Goal: Obtain resource: Download file/media

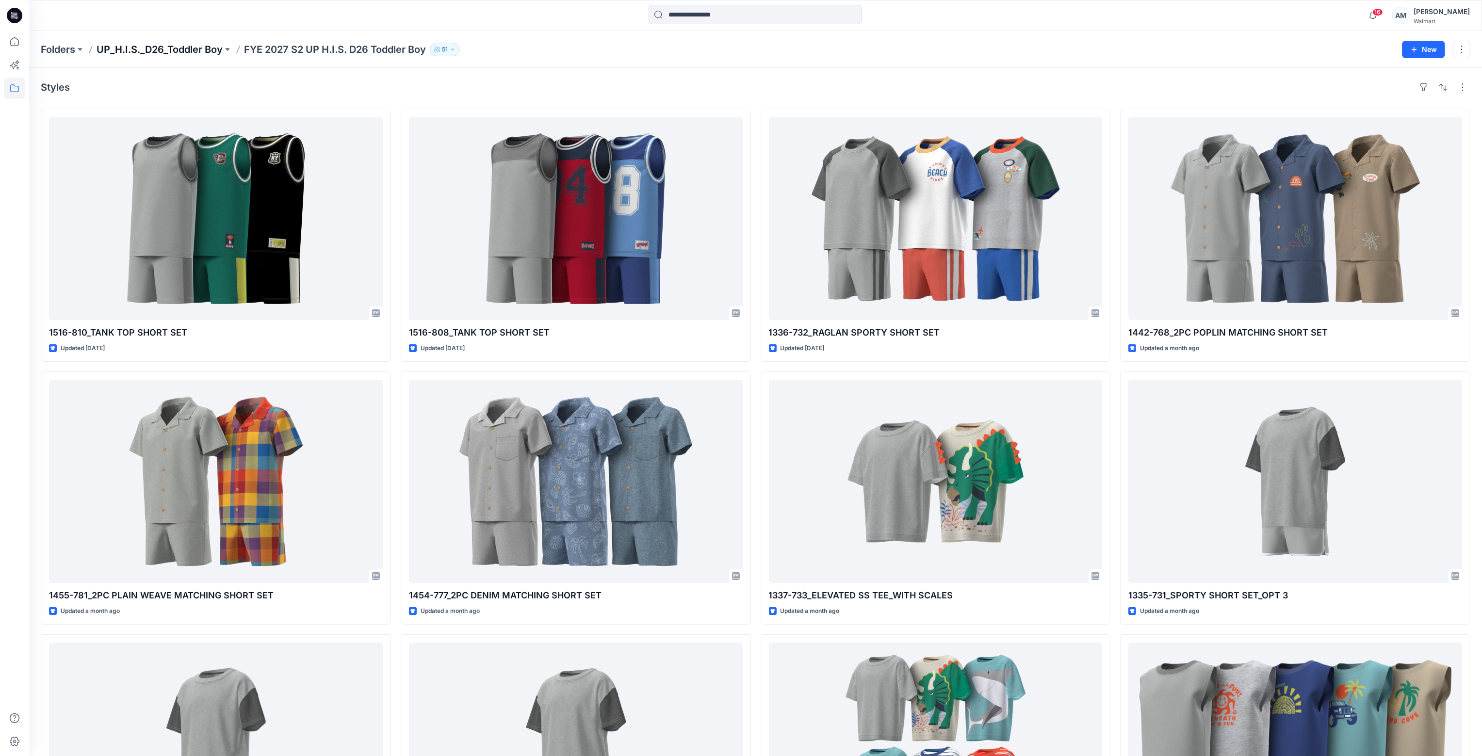
click at [200, 45] on p "UP_H.I.S._D26_Toddler Boy" at bounding box center [160, 50] width 126 height 14
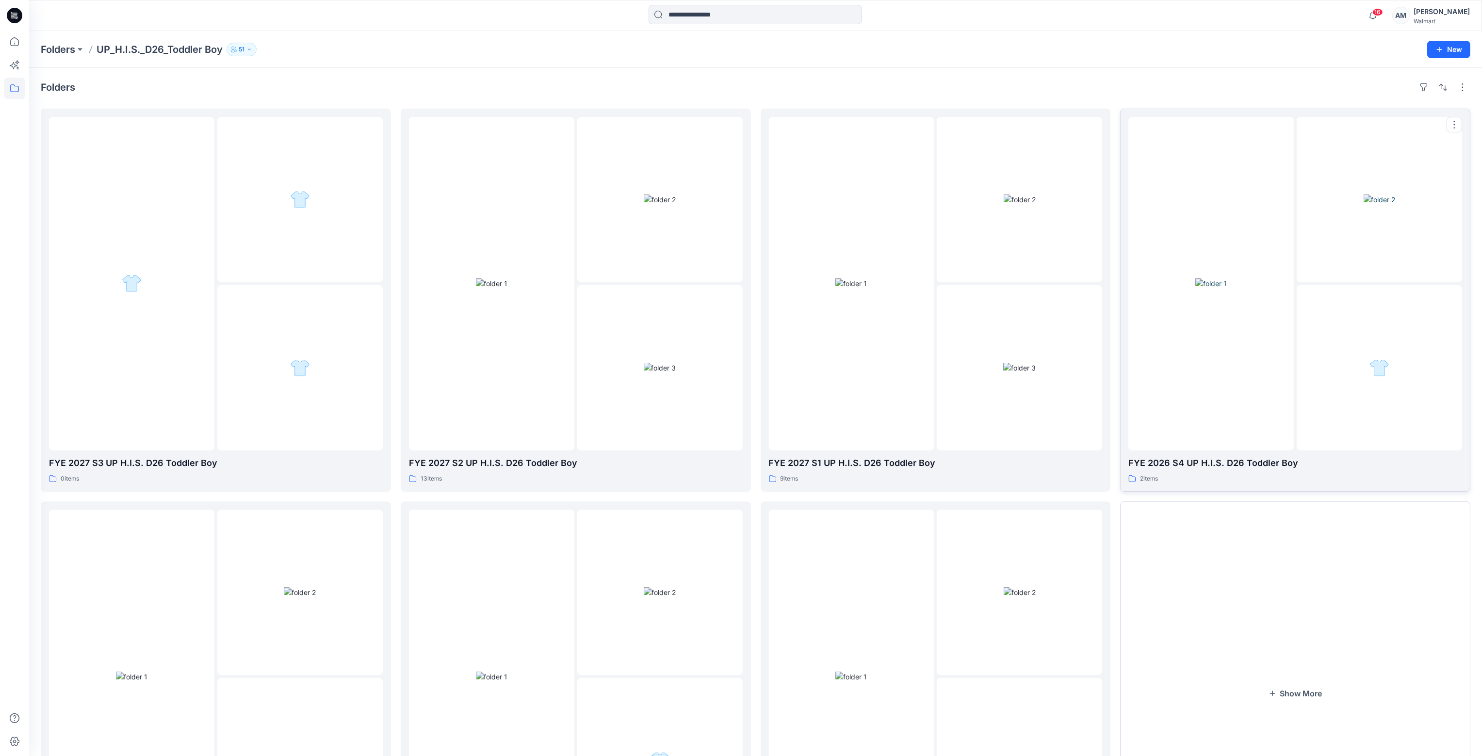
click at [1226, 279] on img at bounding box center [1211, 283] width 32 height 10
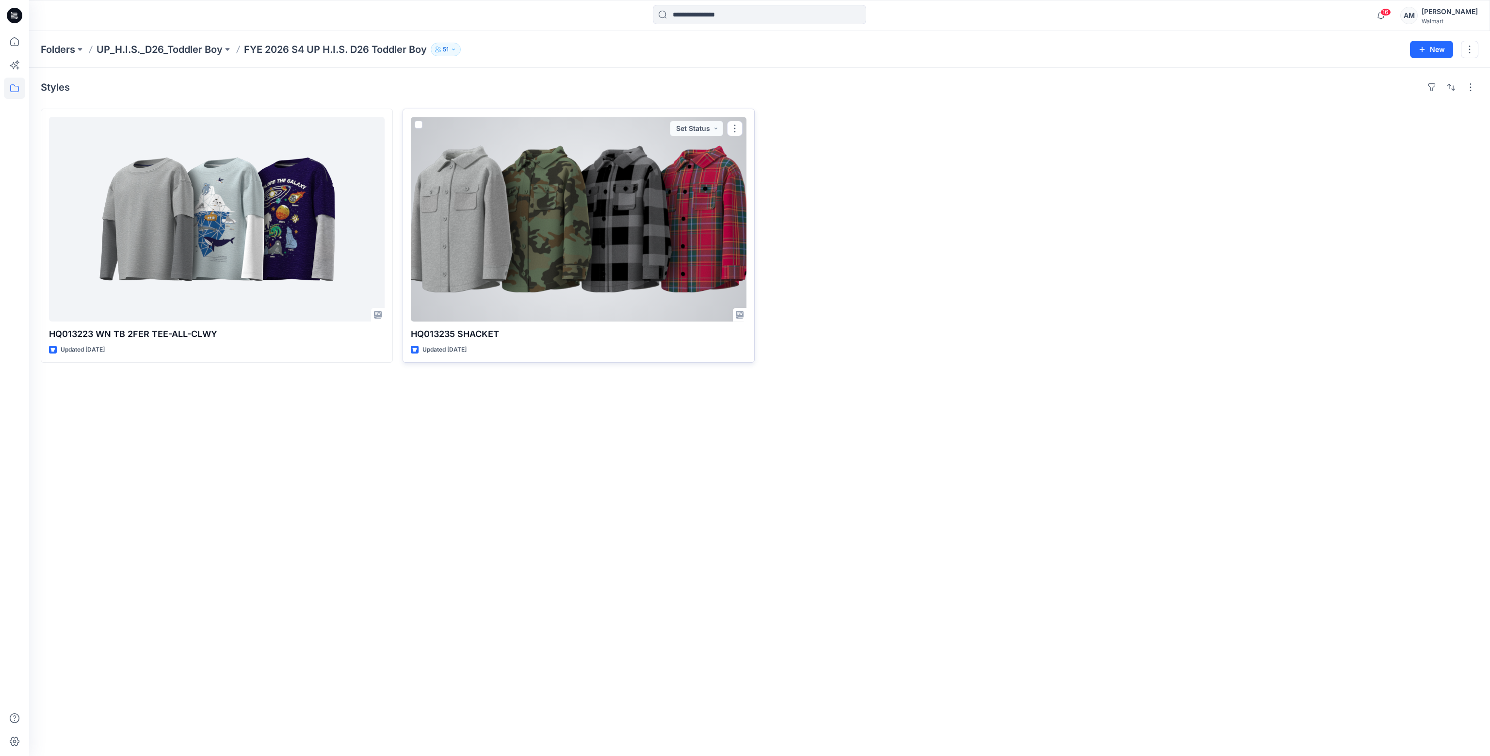
click at [543, 282] on div at bounding box center [579, 219] width 336 height 205
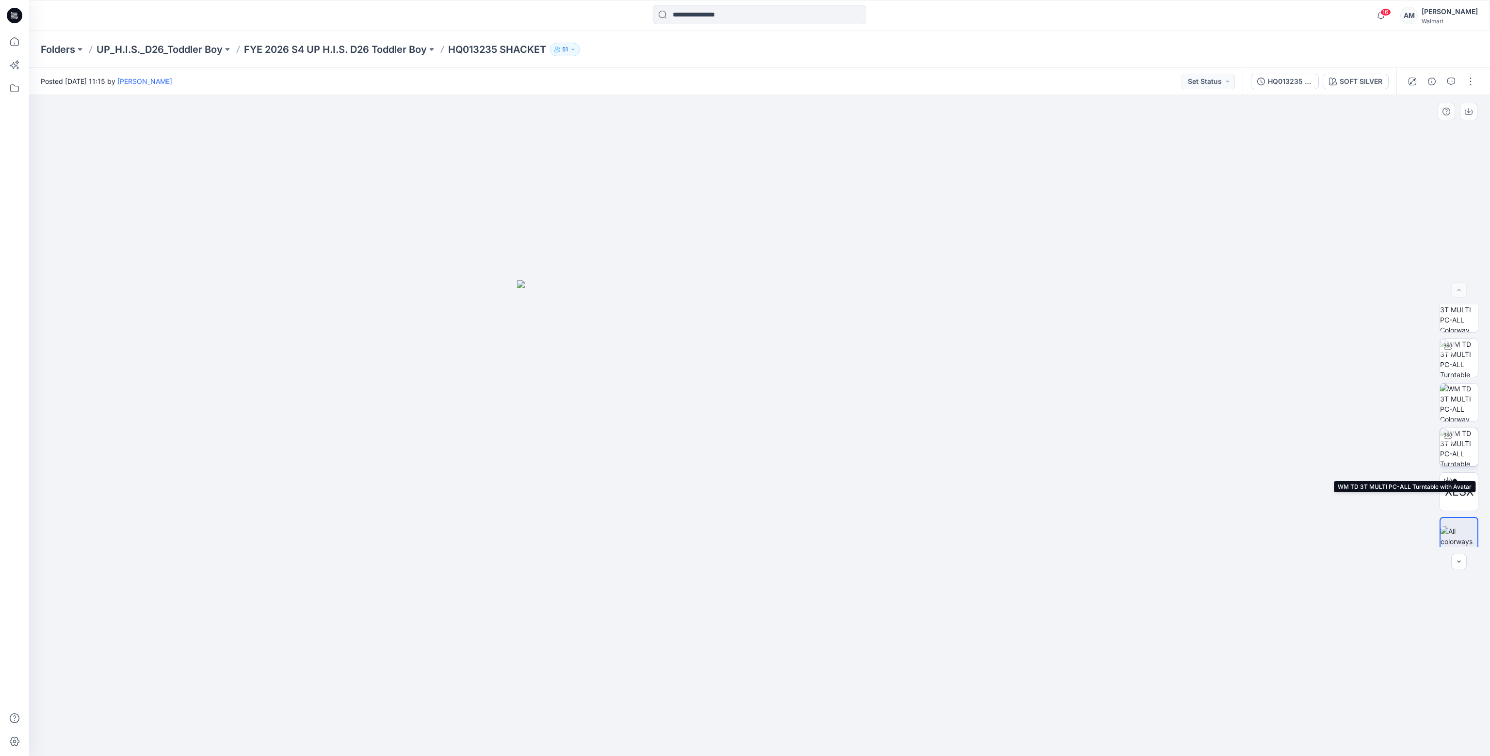
scroll to position [19, 0]
click at [1456, 487] on span "XLSX" at bounding box center [1459, 482] width 29 height 17
click at [171, 53] on p "UP_H.I.S._D26_Toddler Boy" at bounding box center [160, 50] width 126 height 14
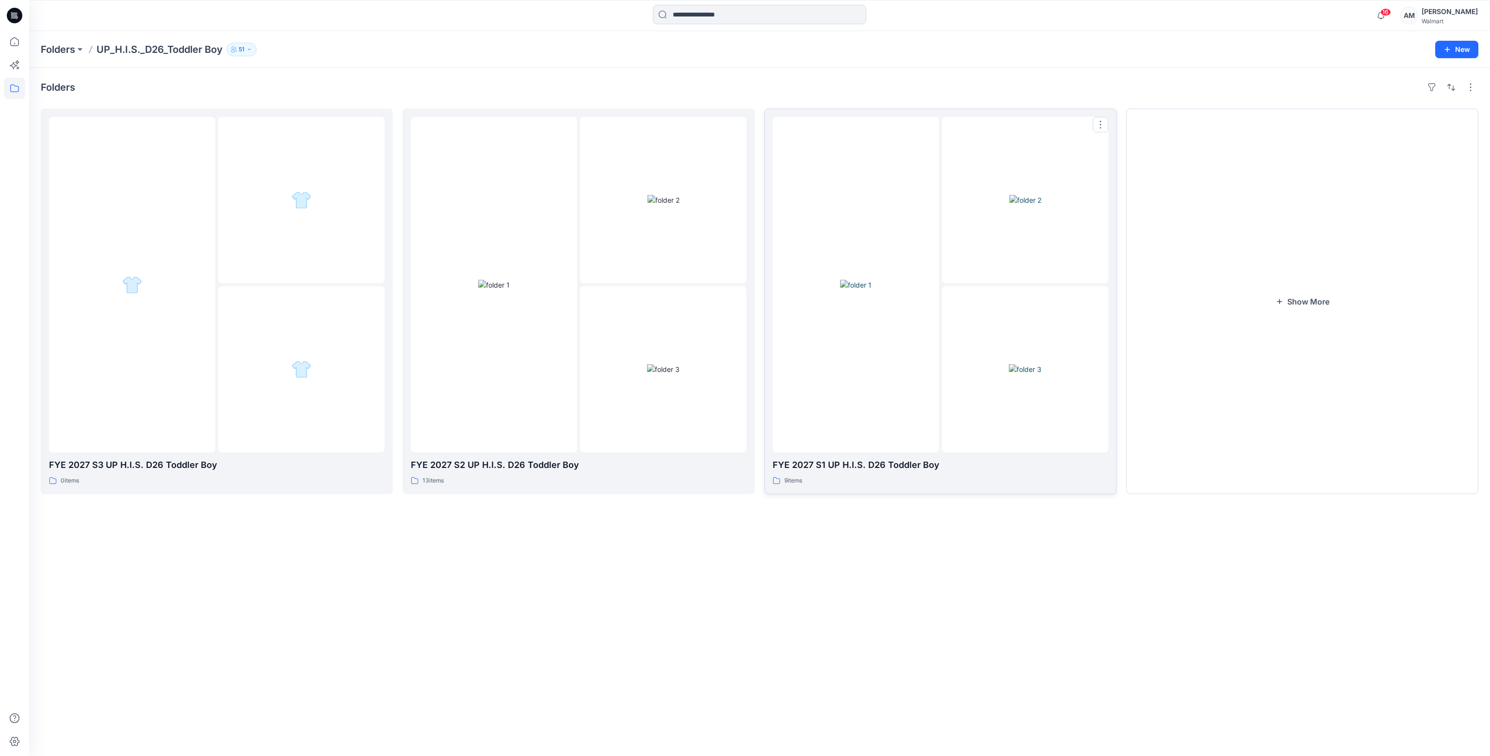
click at [922, 346] on div at bounding box center [856, 285] width 166 height 336
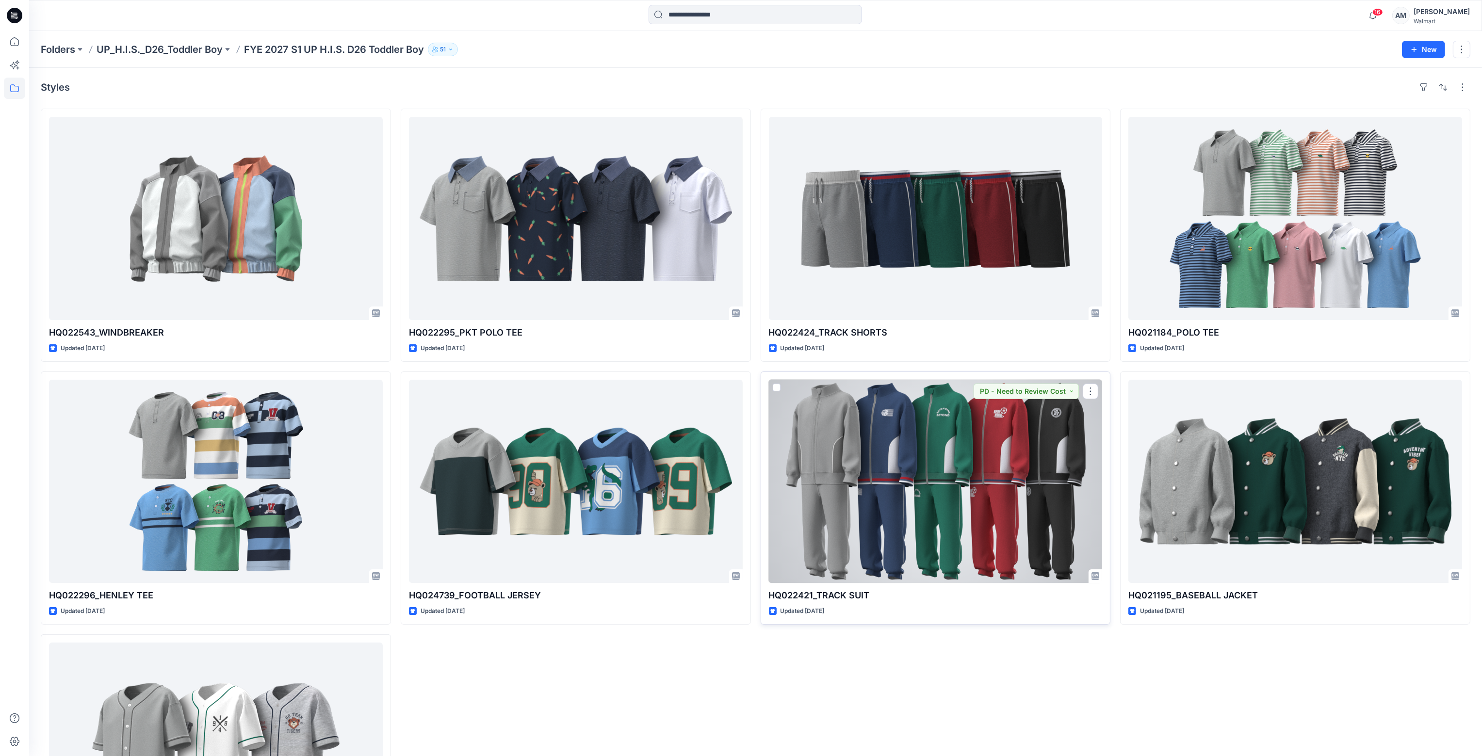
click at [1017, 508] on div at bounding box center [936, 481] width 334 height 203
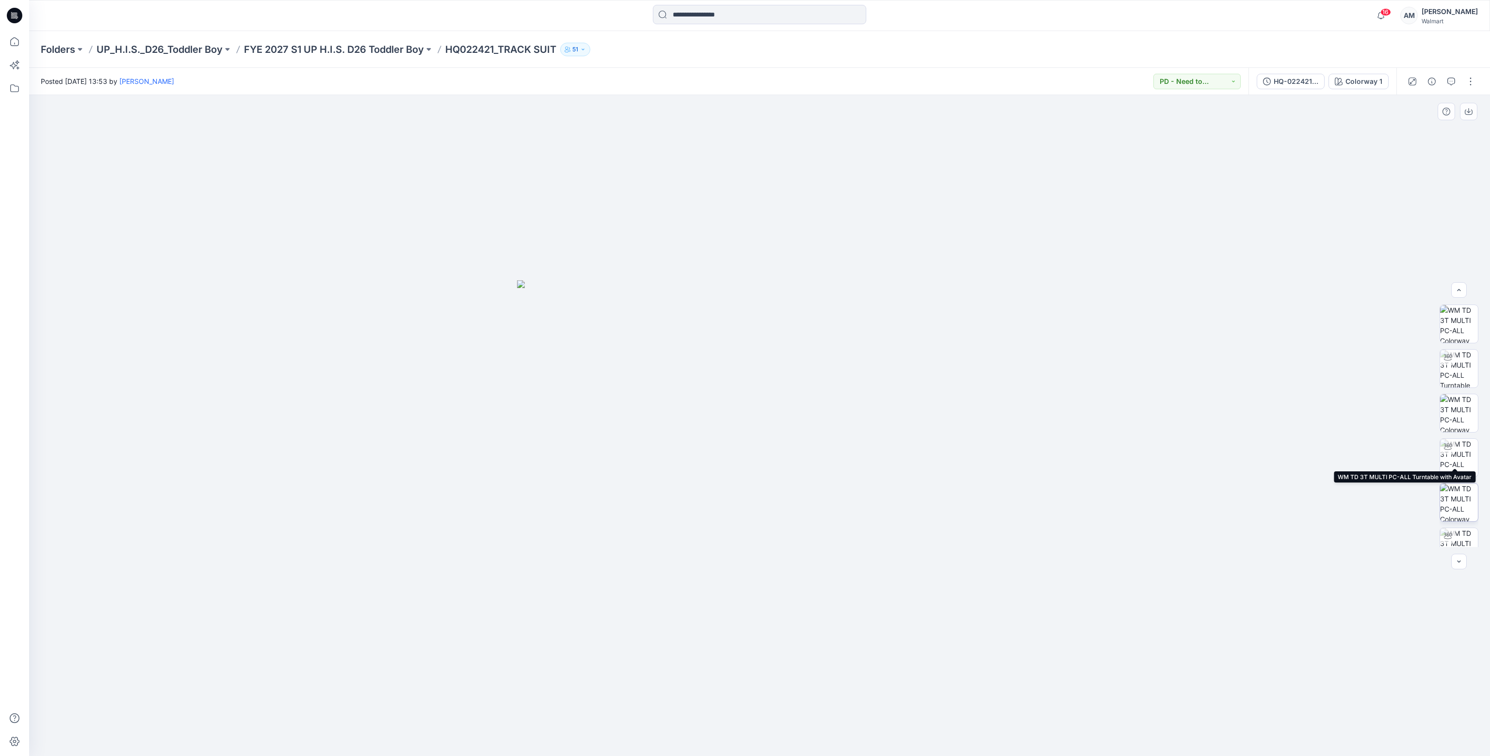
scroll to position [64, 0]
click at [1306, 79] on div "HQ-022421-TRACK SUIT-UPDT-5.5" at bounding box center [1296, 81] width 45 height 11
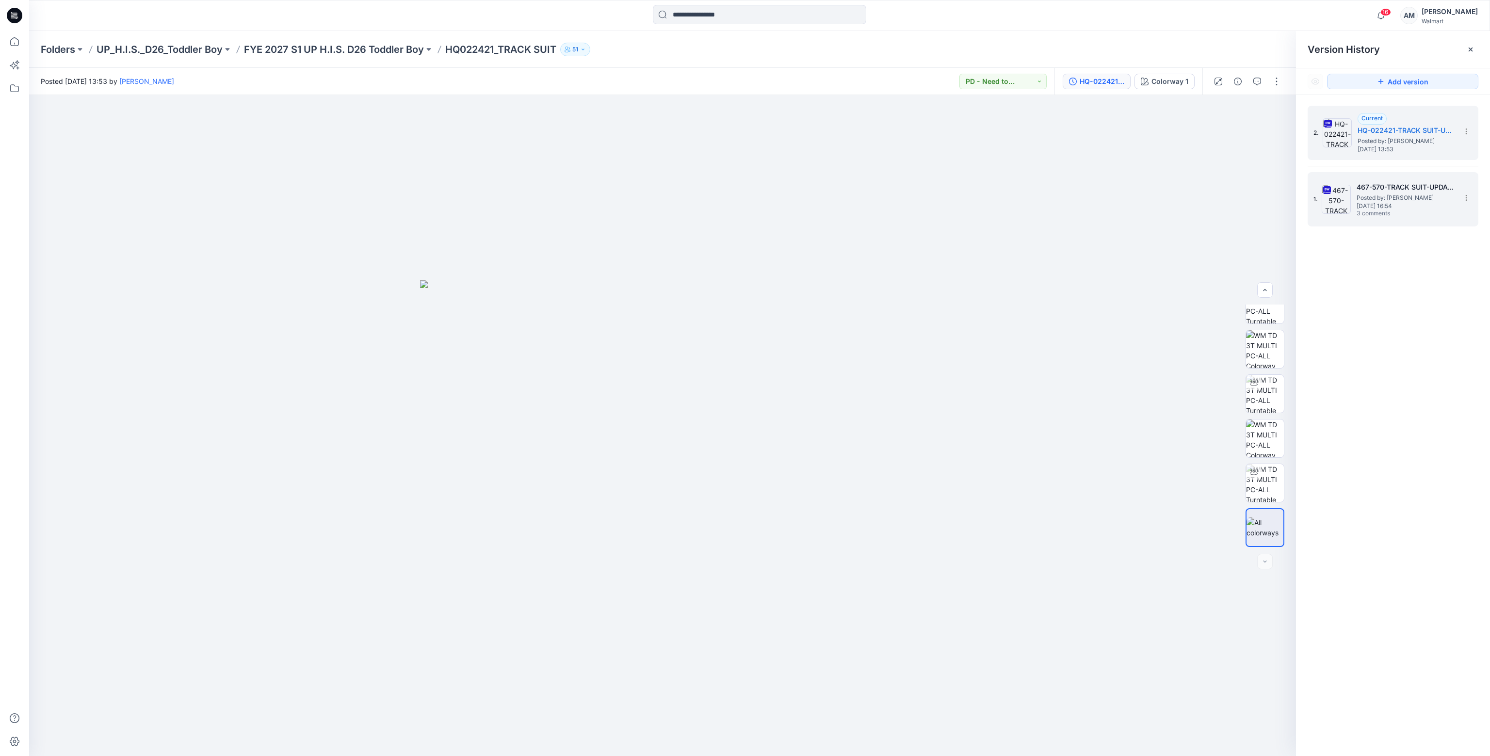
click at [1372, 204] on span "[DATE] 16:54" at bounding box center [1404, 206] width 97 height 7
click at [1261, 436] on img at bounding box center [1265, 438] width 38 height 20
click at [1267, 480] on img at bounding box center [1265, 483] width 38 height 20
click at [1268, 435] on img at bounding box center [1265, 438] width 38 height 20
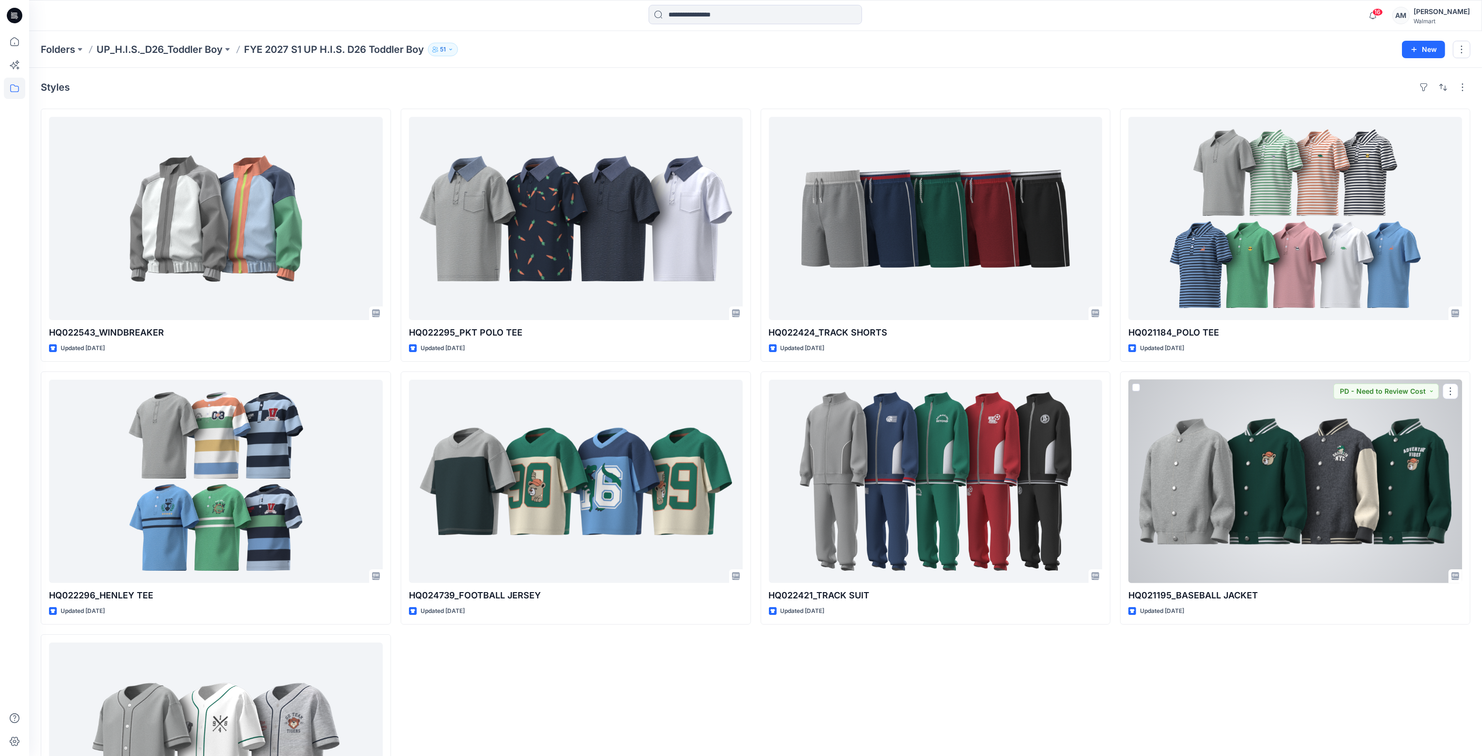
click at [1280, 470] on div at bounding box center [1295, 481] width 334 height 203
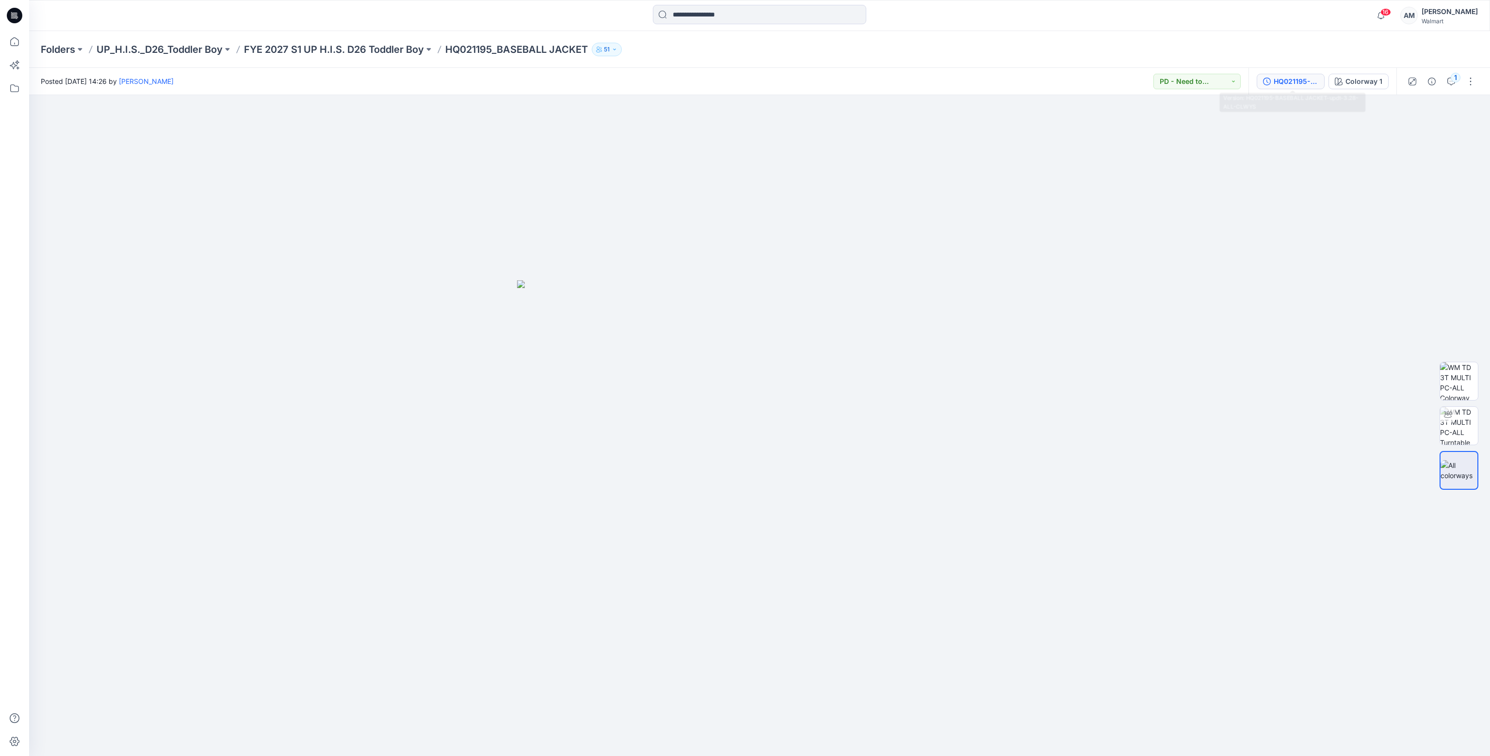
click at [1294, 76] on div "HQ021195-BASEBALL JACKET-updt-3.28-ALL-CLWYS" at bounding box center [1296, 81] width 45 height 11
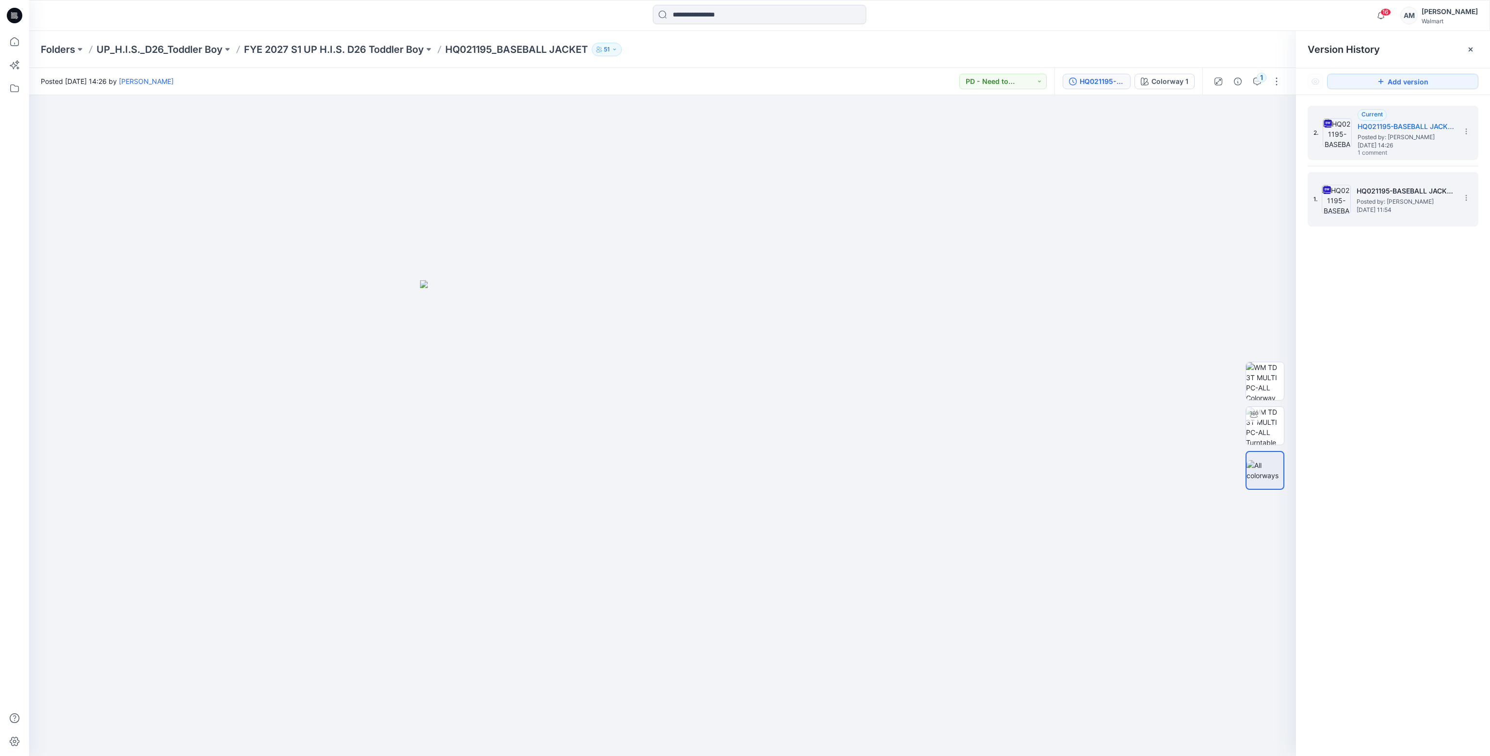
click at [1399, 199] on span "Posted by: [PERSON_NAME]" at bounding box center [1404, 202] width 97 height 10
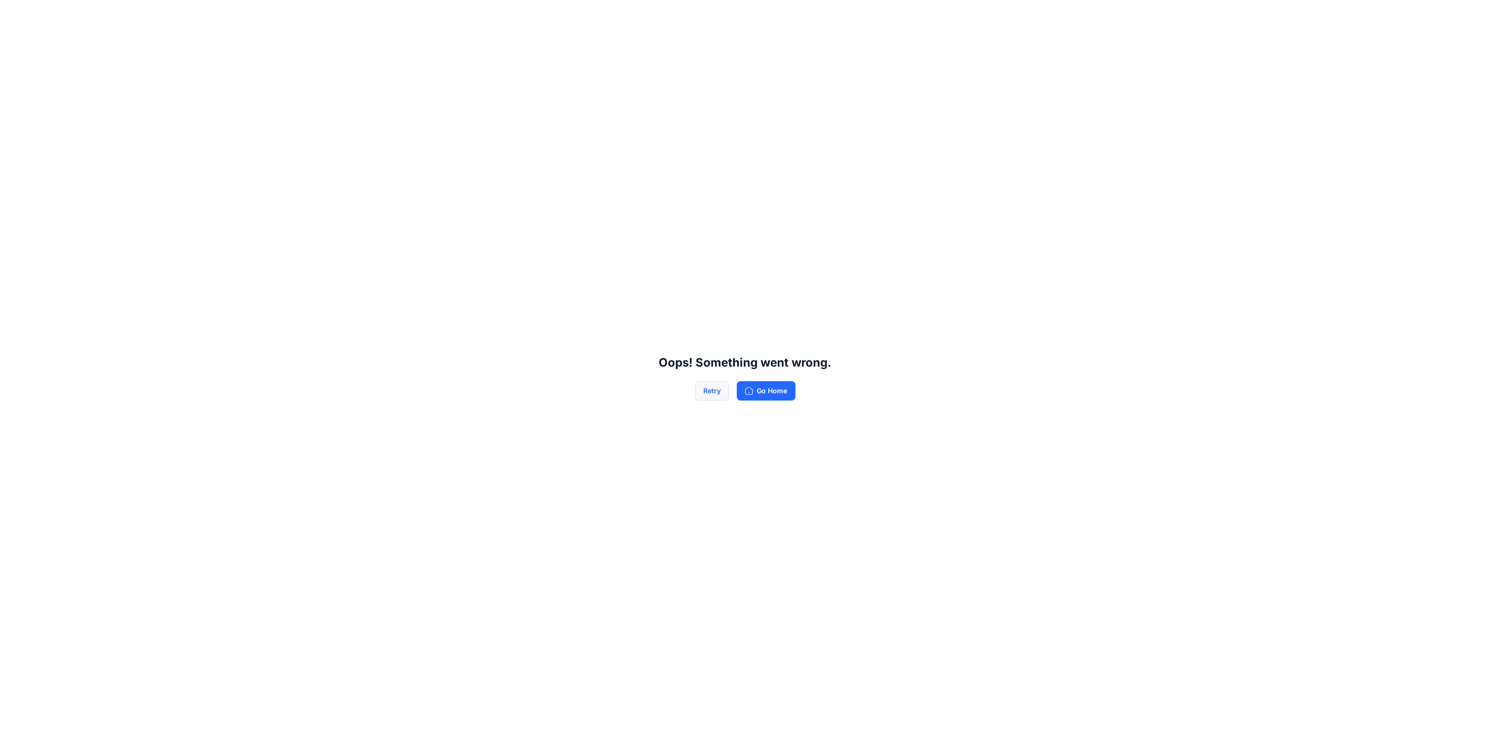
click at [722, 389] on button "Retry" at bounding box center [712, 390] width 34 height 19
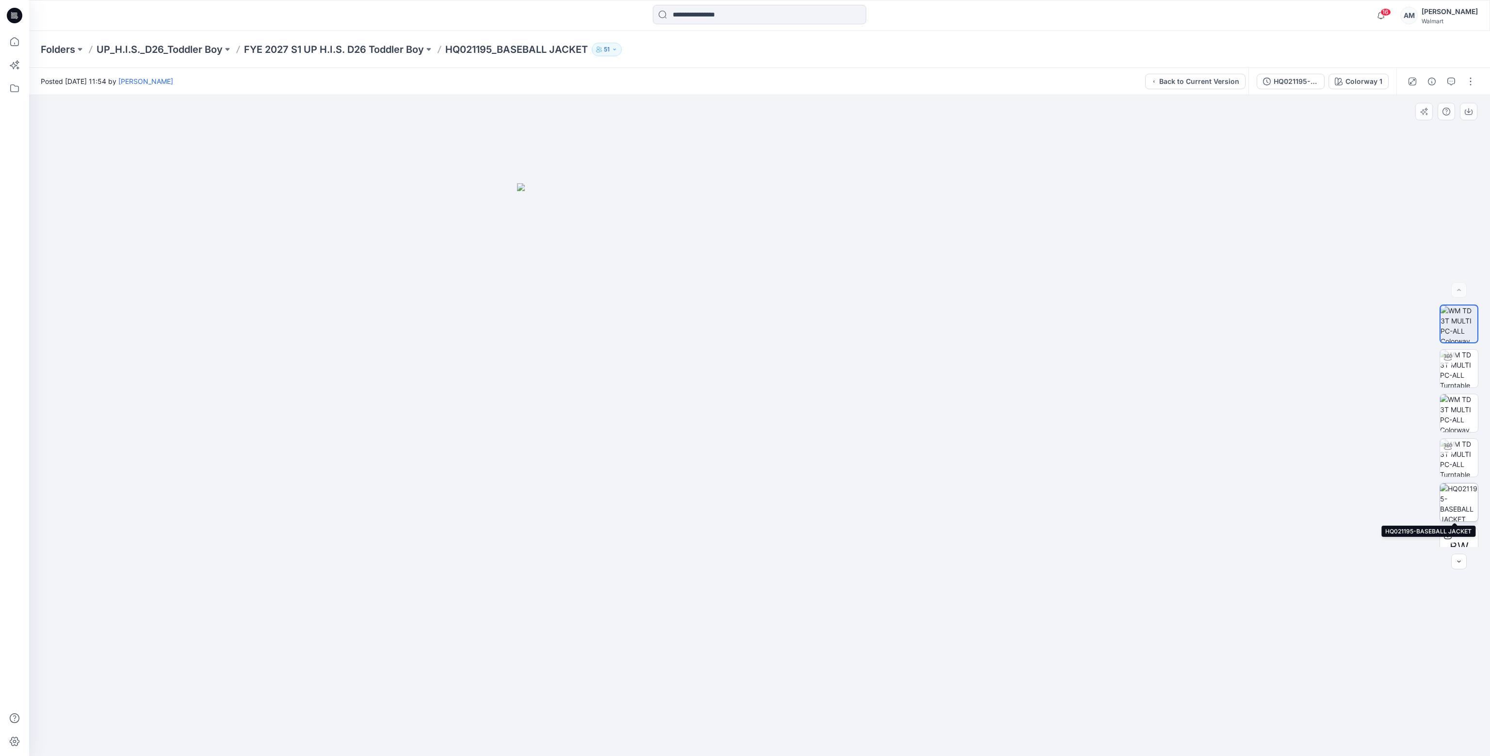
click at [1458, 493] on img at bounding box center [1459, 503] width 38 height 38
